Goal: Transaction & Acquisition: Download file/media

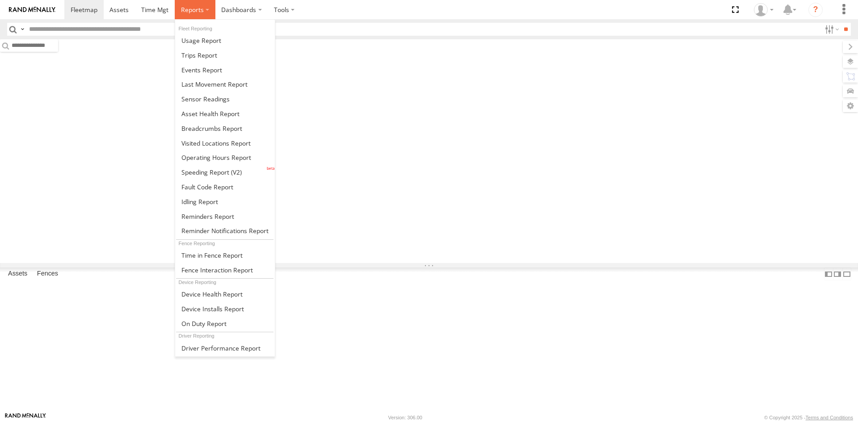
click at [206, 13] on label at bounding box center [195, 9] width 41 height 19
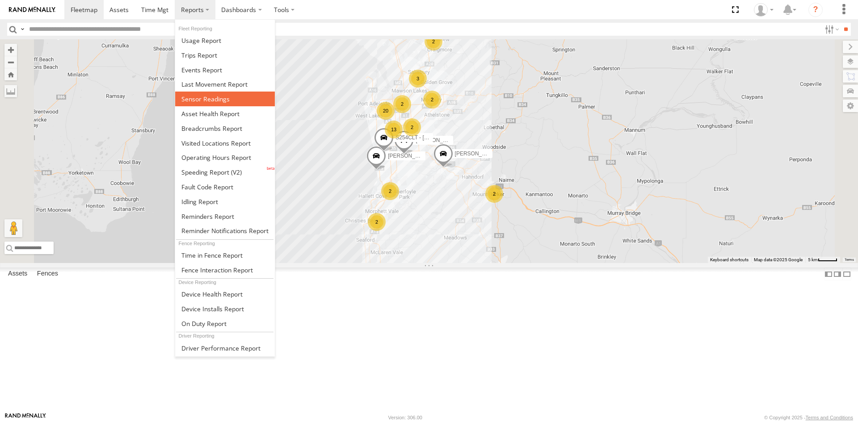
click at [201, 97] on span at bounding box center [205, 99] width 48 height 8
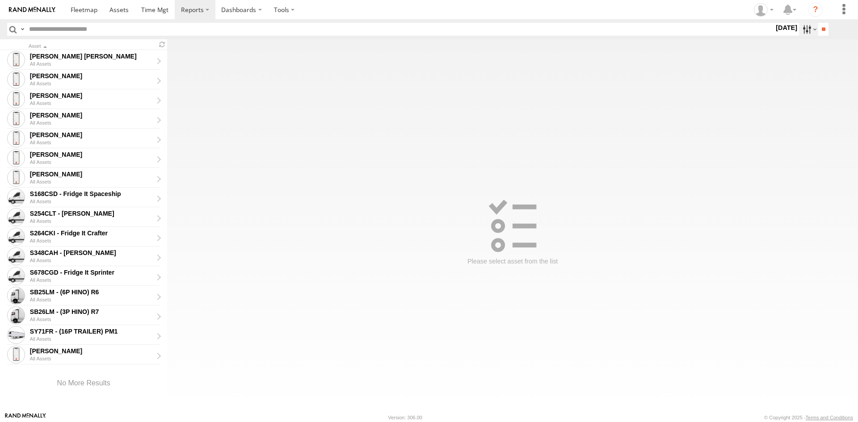
click at [802, 29] on label at bounding box center [808, 29] width 19 height 13
click at [0, 0] on label at bounding box center [0, 0] width 0 height 0
click at [818, 32] on input "**" at bounding box center [823, 29] width 10 height 13
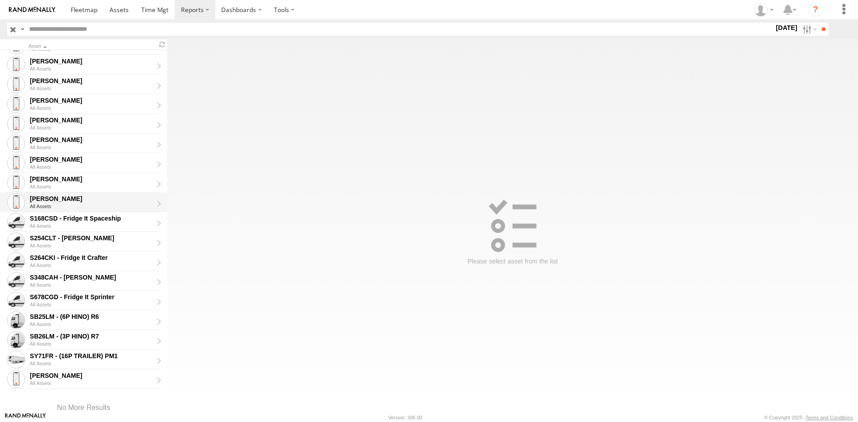
scroll to position [63, 0]
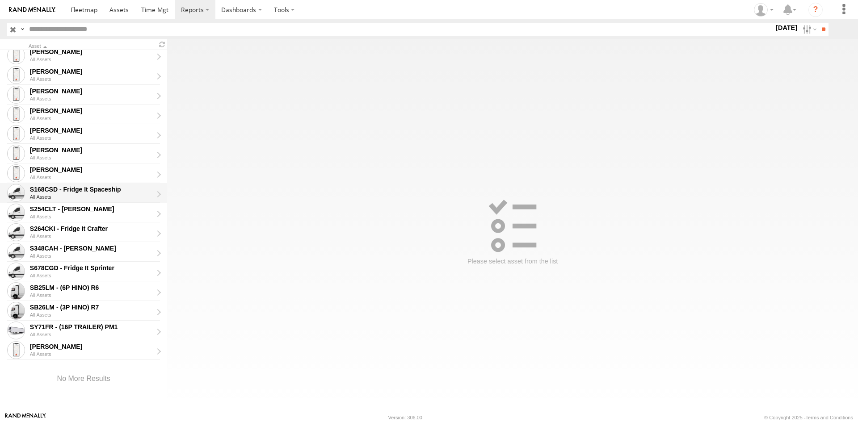
click at [91, 196] on div "All Assets" at bounding box center [94, 196] width 129 height 5
type input "**********"
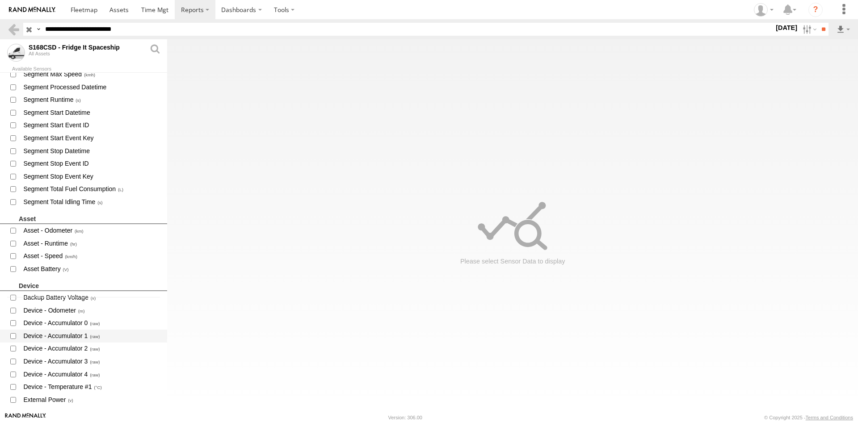
scroll to position [134, 0]
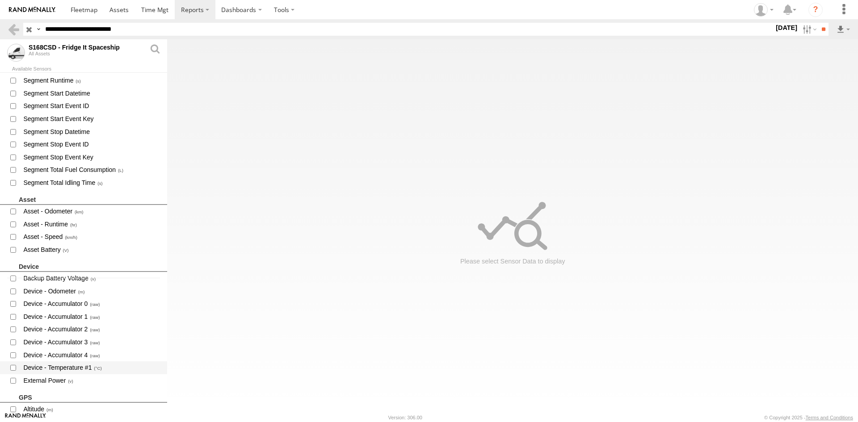
click at [71, 365] on span "Device - Temperature #1" at bounding box center [91, 367] width 138 height 11
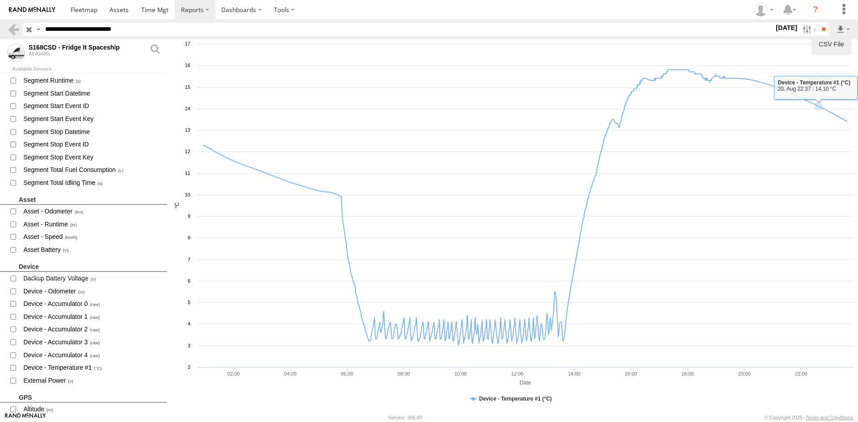
click at [829, 44] on link "CSV File" at bounding box center [831, 44] width 32 height 13
